Goal: Information Seeking & Learning: Learn about a topic

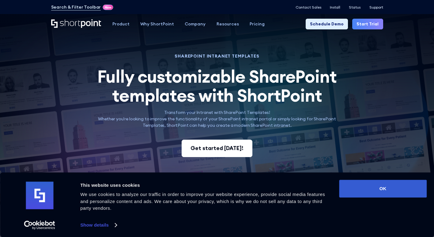
click at [232, 148] on div "Get started today!" at bounding box center [217, 148] width 53 height 8
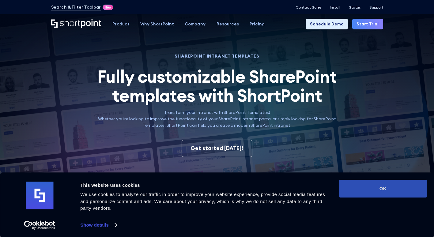
click at [400, 190] on button "OK" at bounding box center [383, 189] width 88 height 18
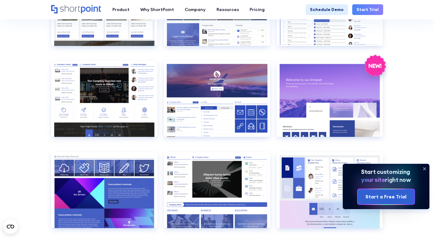
scroll to position [643, 0]
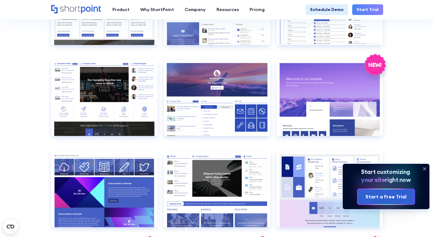
click at [425, 168] on g at bounding box center [424, 169] width 2 height 2
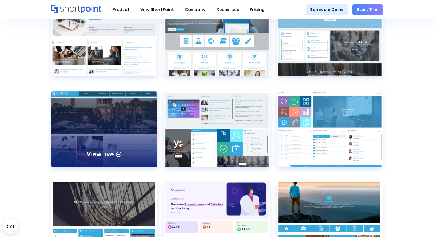
scroll to position [2114, 0]
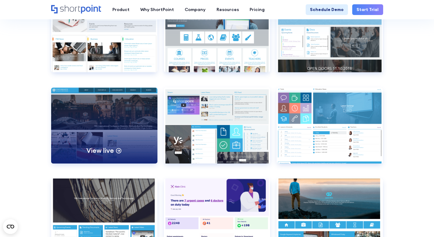
click at [100, 147] on div "View live" at bounding box center [104, 126] width 106 height 76
